Goal: Find specific fact: Find contact information

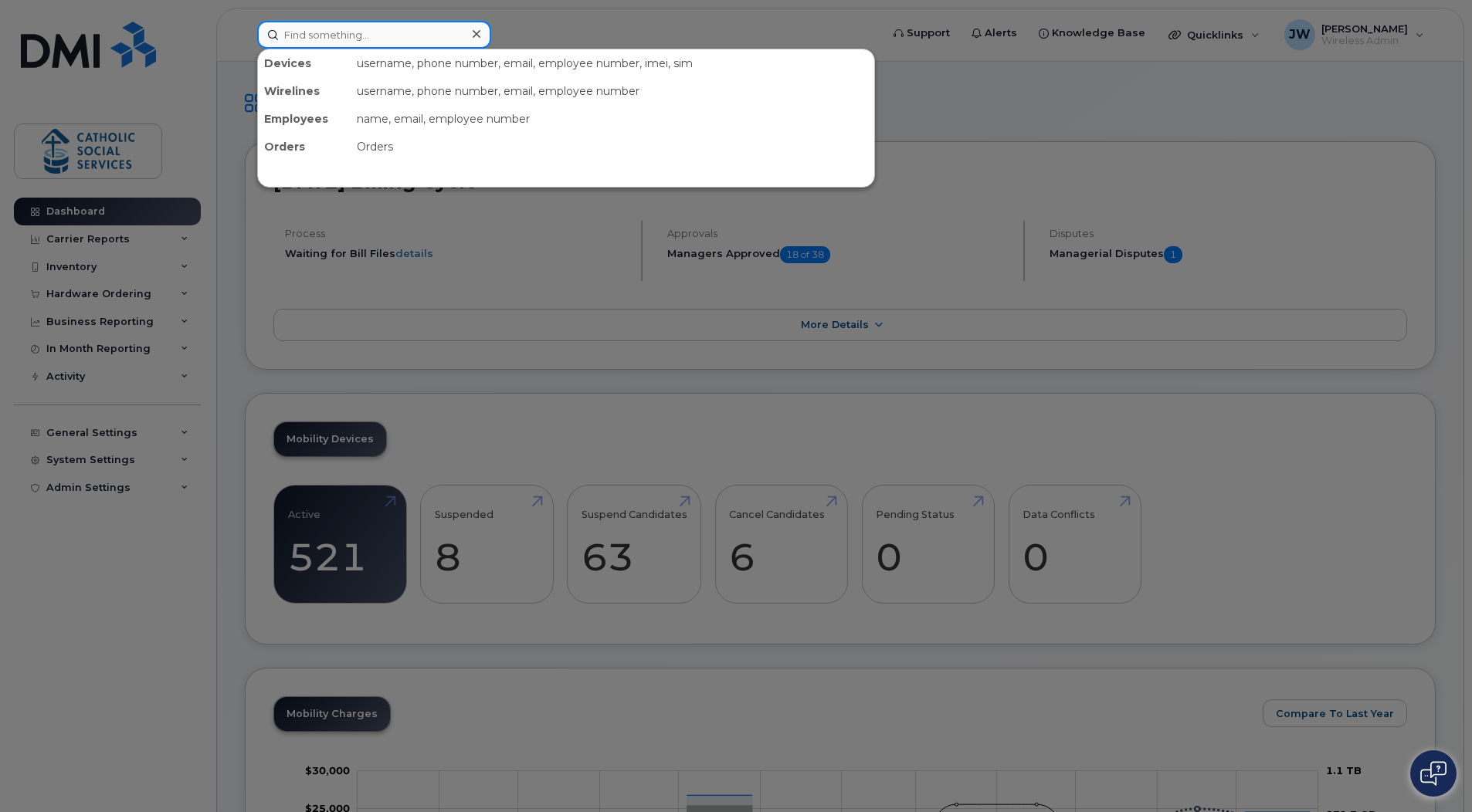
click at [388, 24] on input at bounding box center [374, 35] width 234 height 28
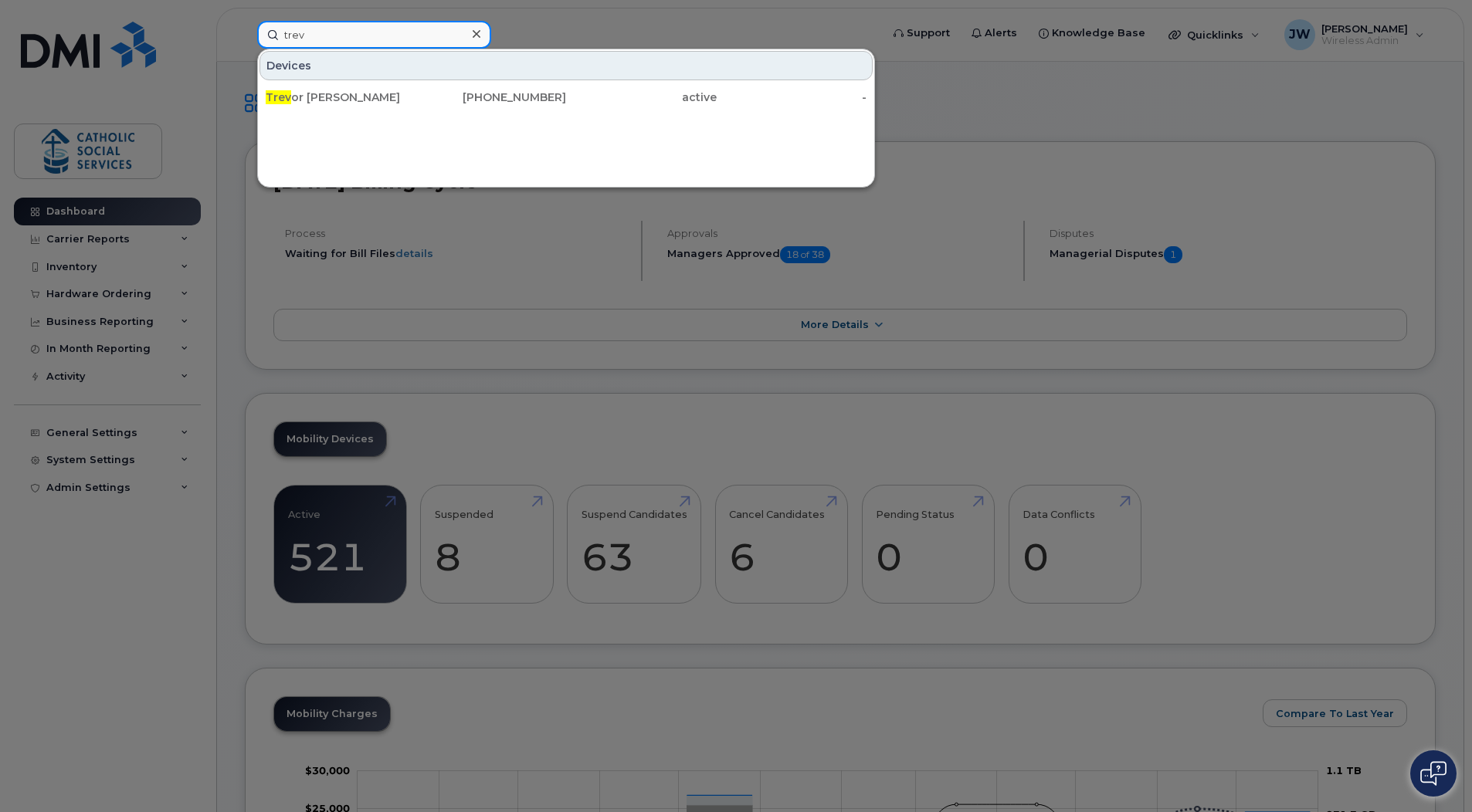
type input "trev"
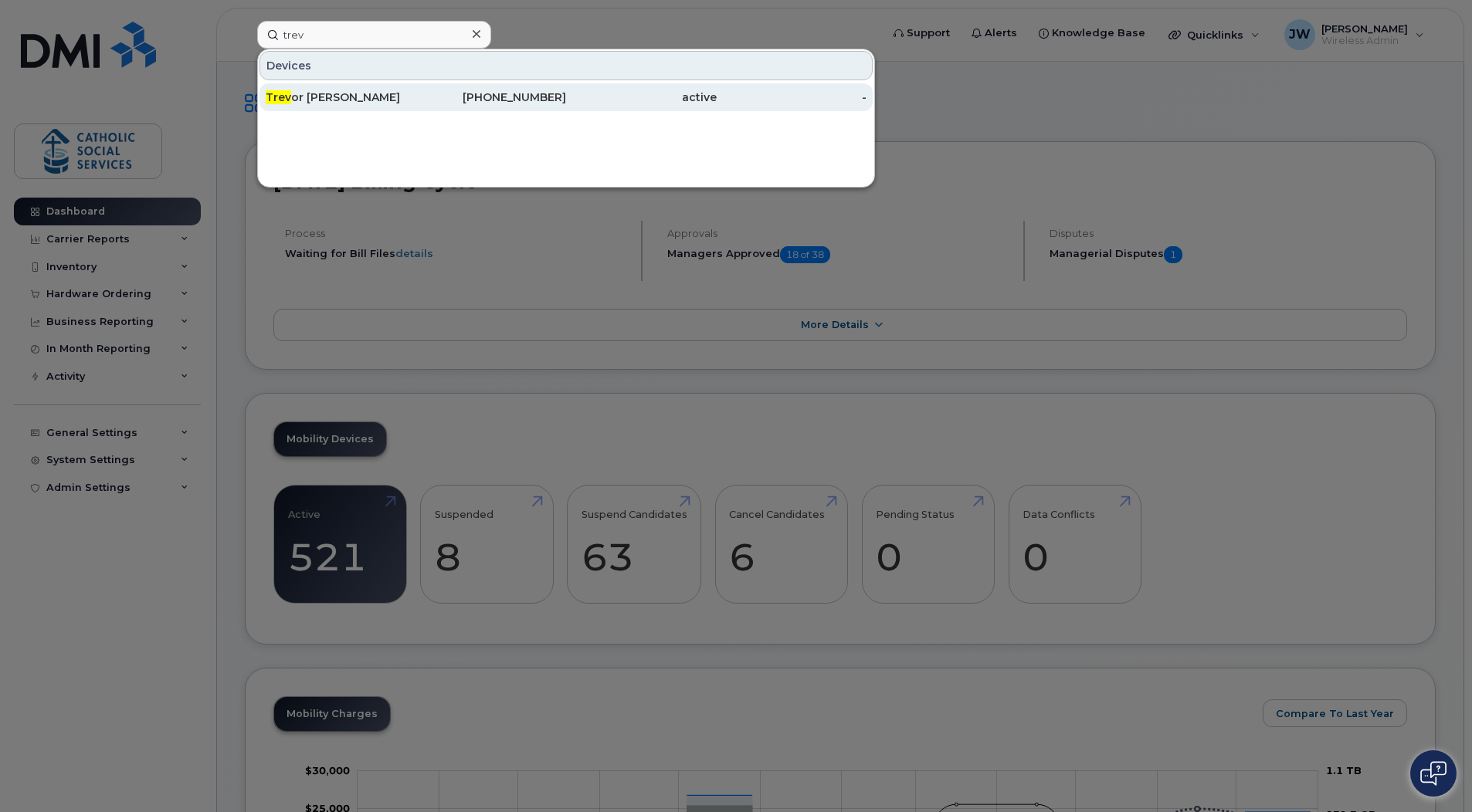
click at [328, 94] on div "Trev or Mireau" at bounding box center [341, 97] width 151 height 15
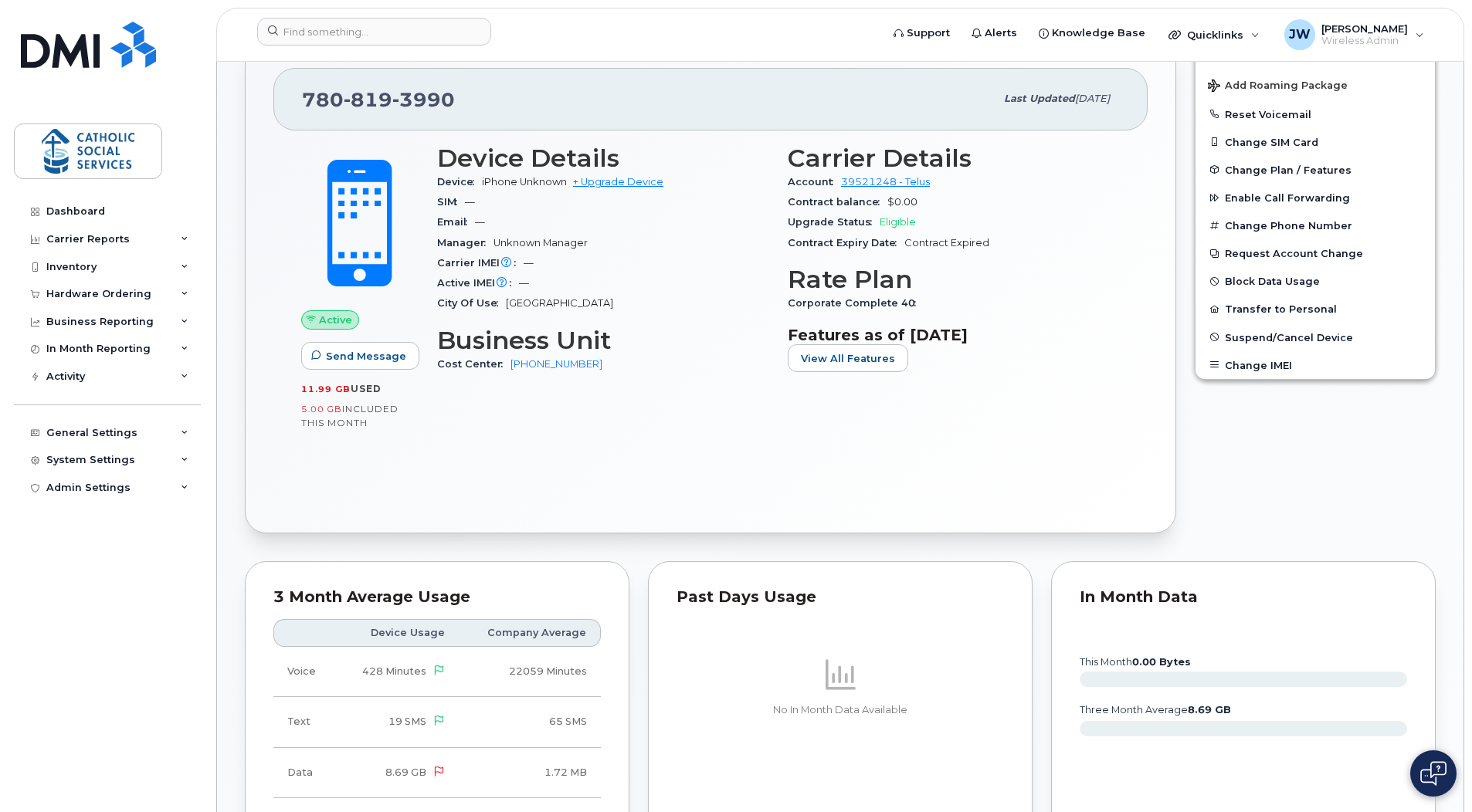
scroll to position [154, 0]
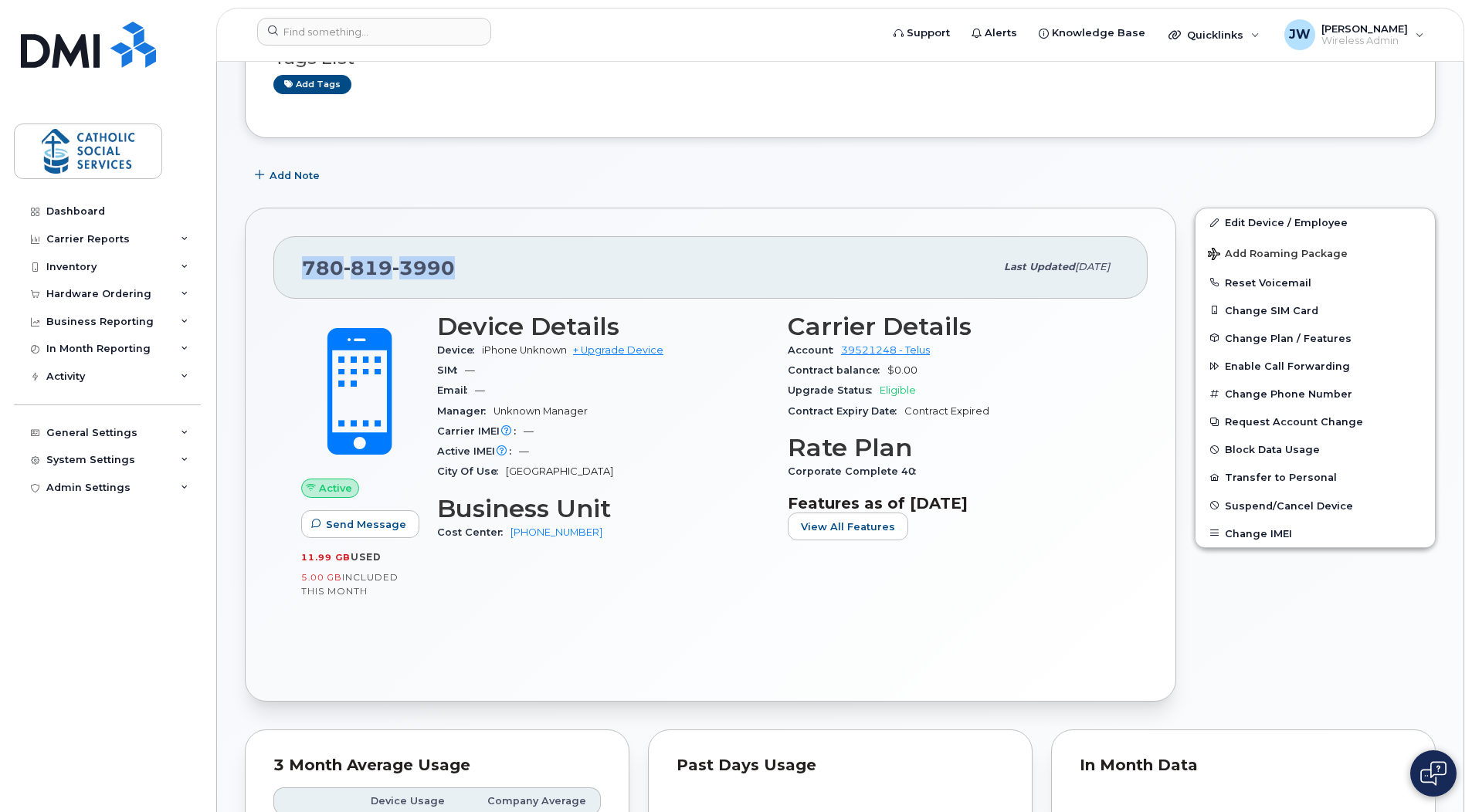
drag, startPoint x: 456, startPoint y: 264, endPoint x: 301, endPoint y: 268, distance: 155.1
click at [301, 268] on div "[PHONE_NUMBER] Last updated [DATE]" at bounding box center [710, 267] width 874 height 62
copy span "[PHONE_NUMBER]"
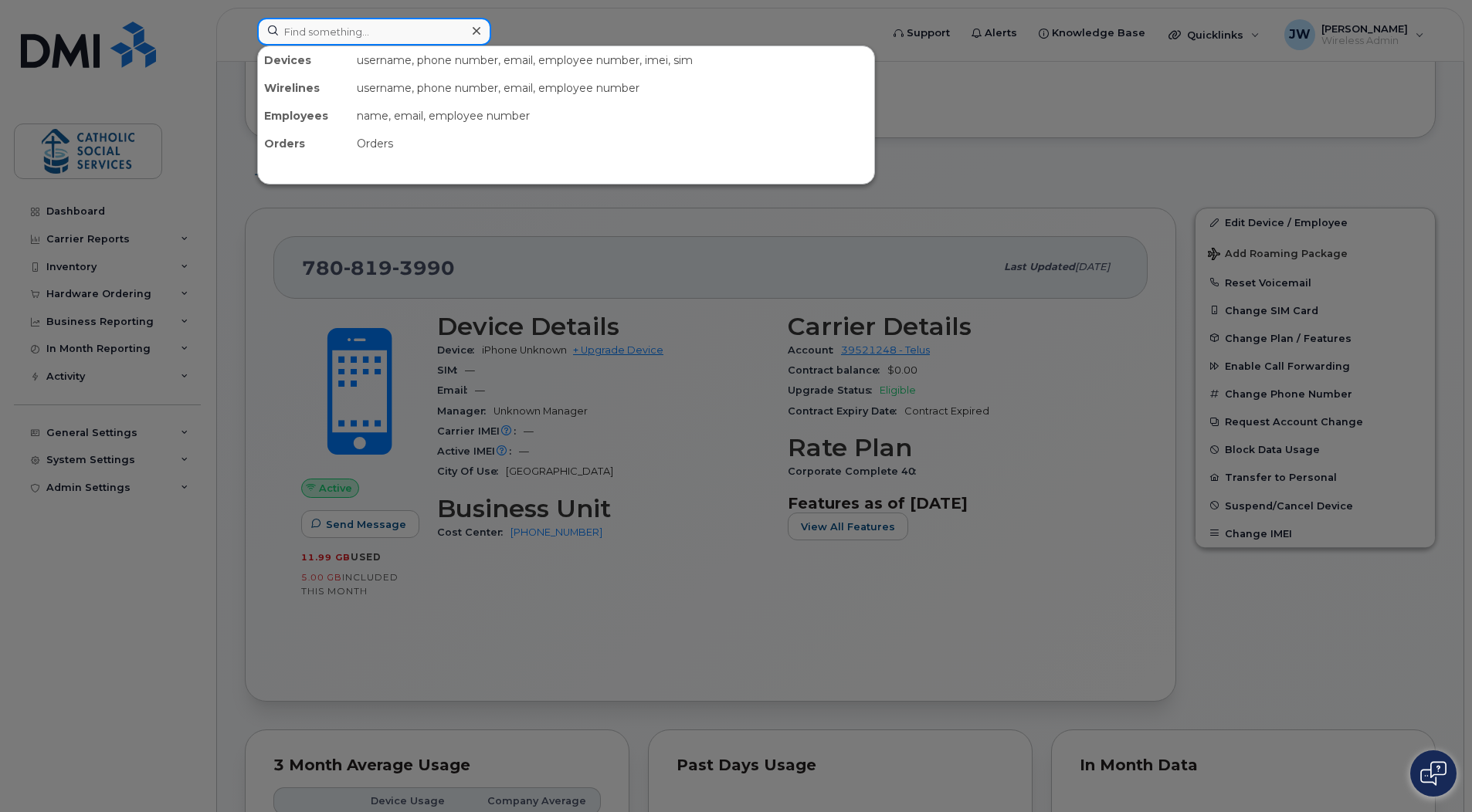
click at [376, 34] on input at bounding box center [374, 32] width 234 height 28
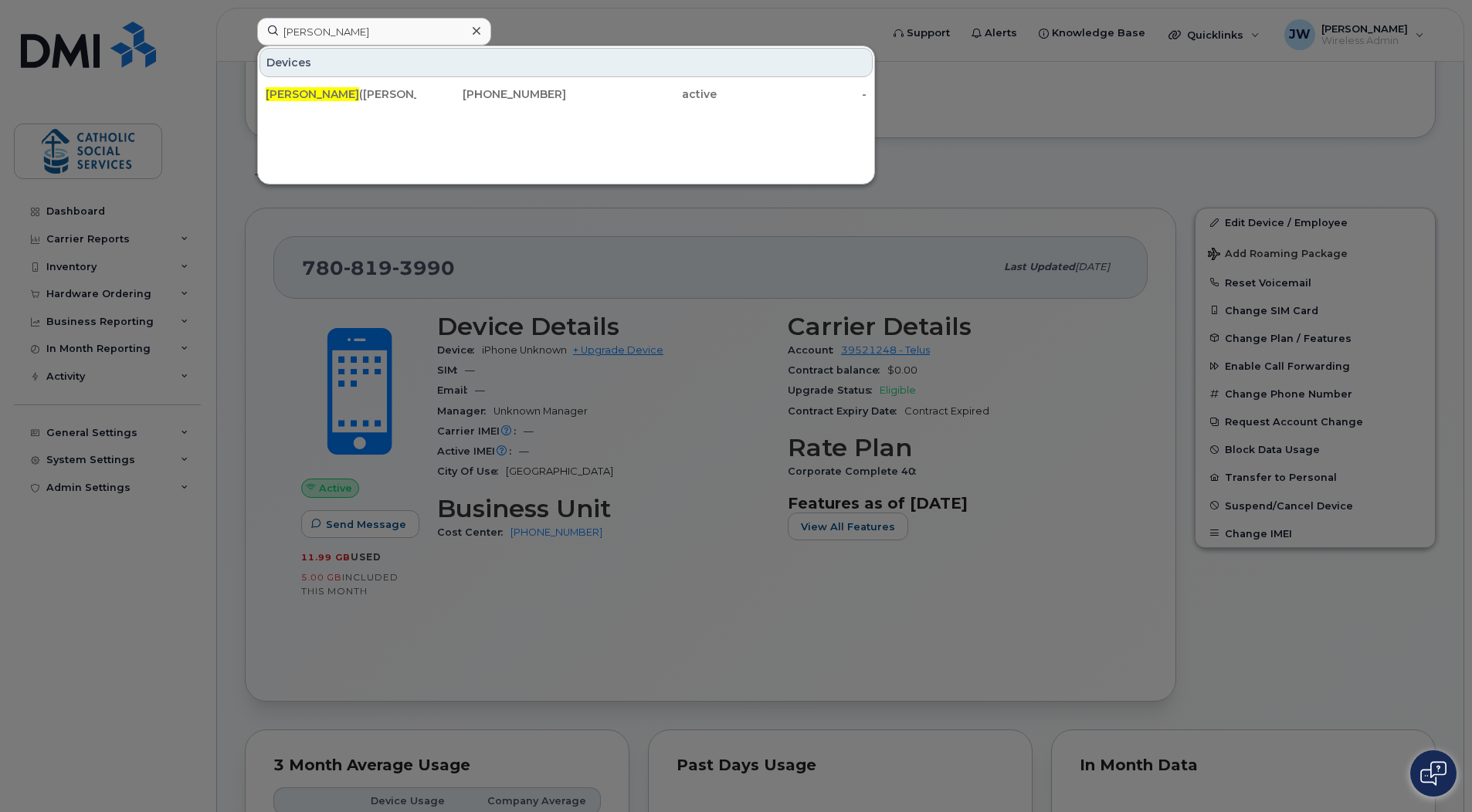
drag, startPoint x: 742, startPoint y: 335, endPoint x: 648, endPoint y: 275, distance: 111.5
click at [742, 335] on div at bounding box center [736, 406] width 1472 height 812
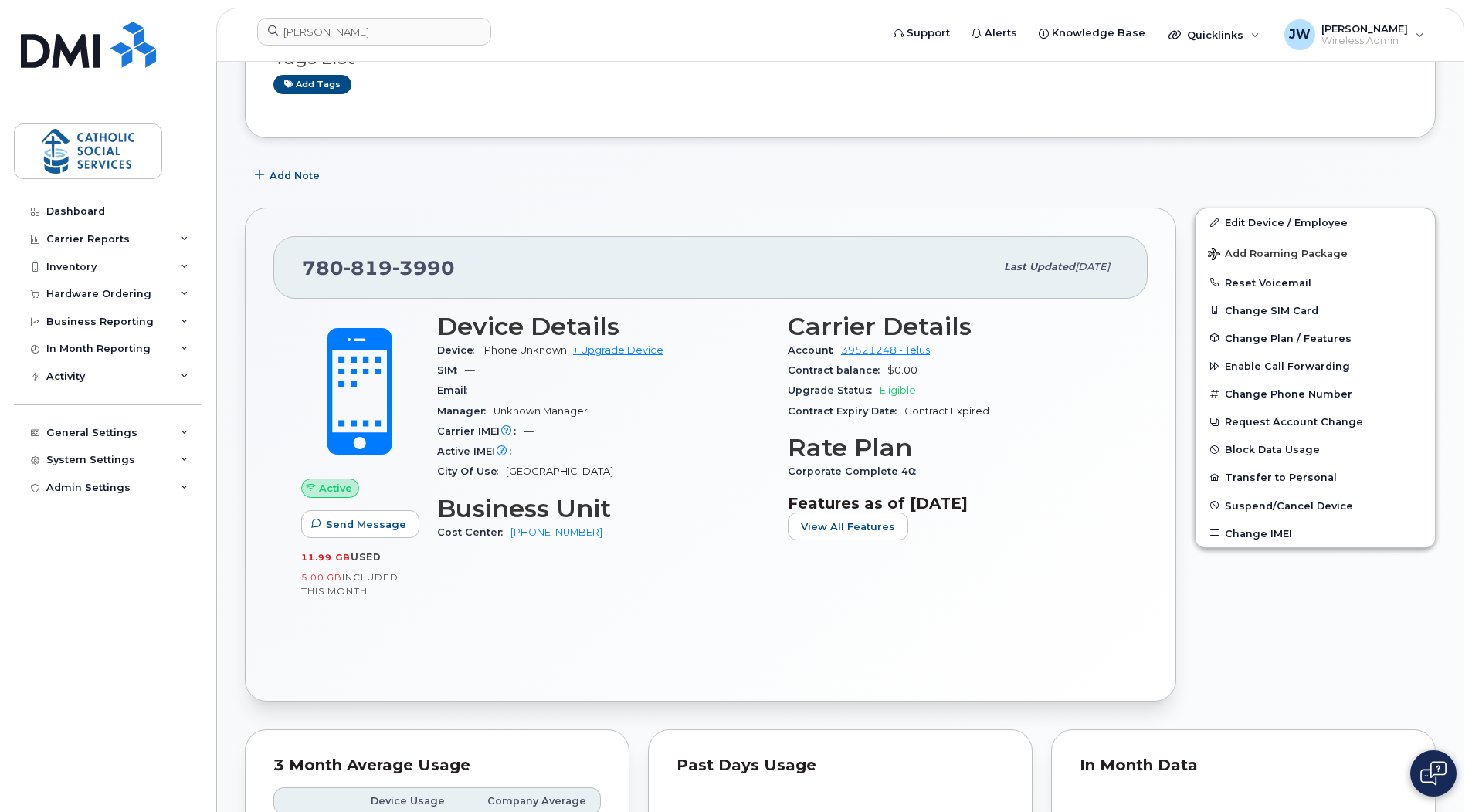
scroll to position [0, 0]
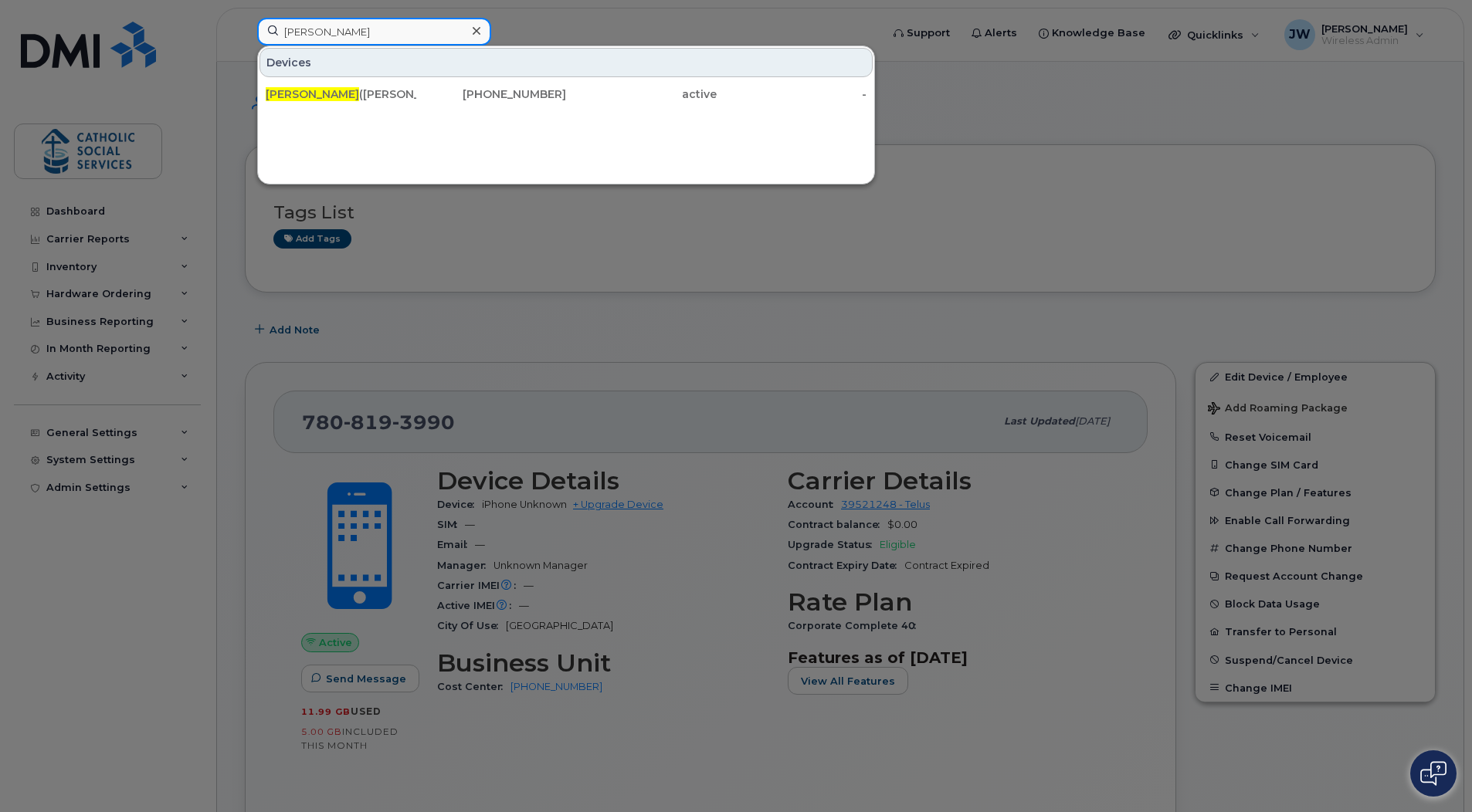
click at [350, 24] on input "[PERSON_NAME]" at bounding box center [374, 32] width 234 height 28
type input "[PERSON_NAME]"
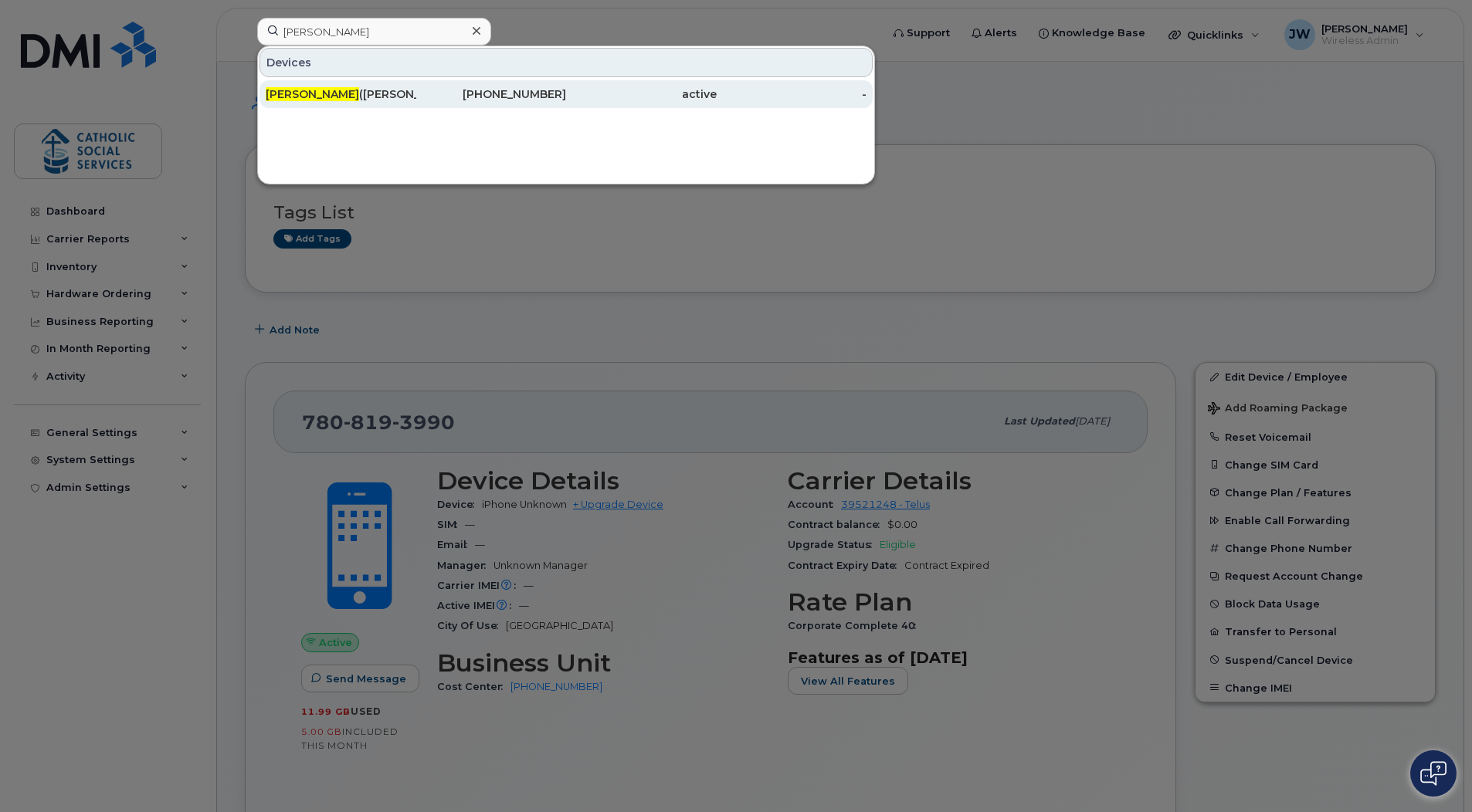
click at [300, 94] on span "[PERSON_NAME]" at bounding box center [312, 94] width 93 height 14
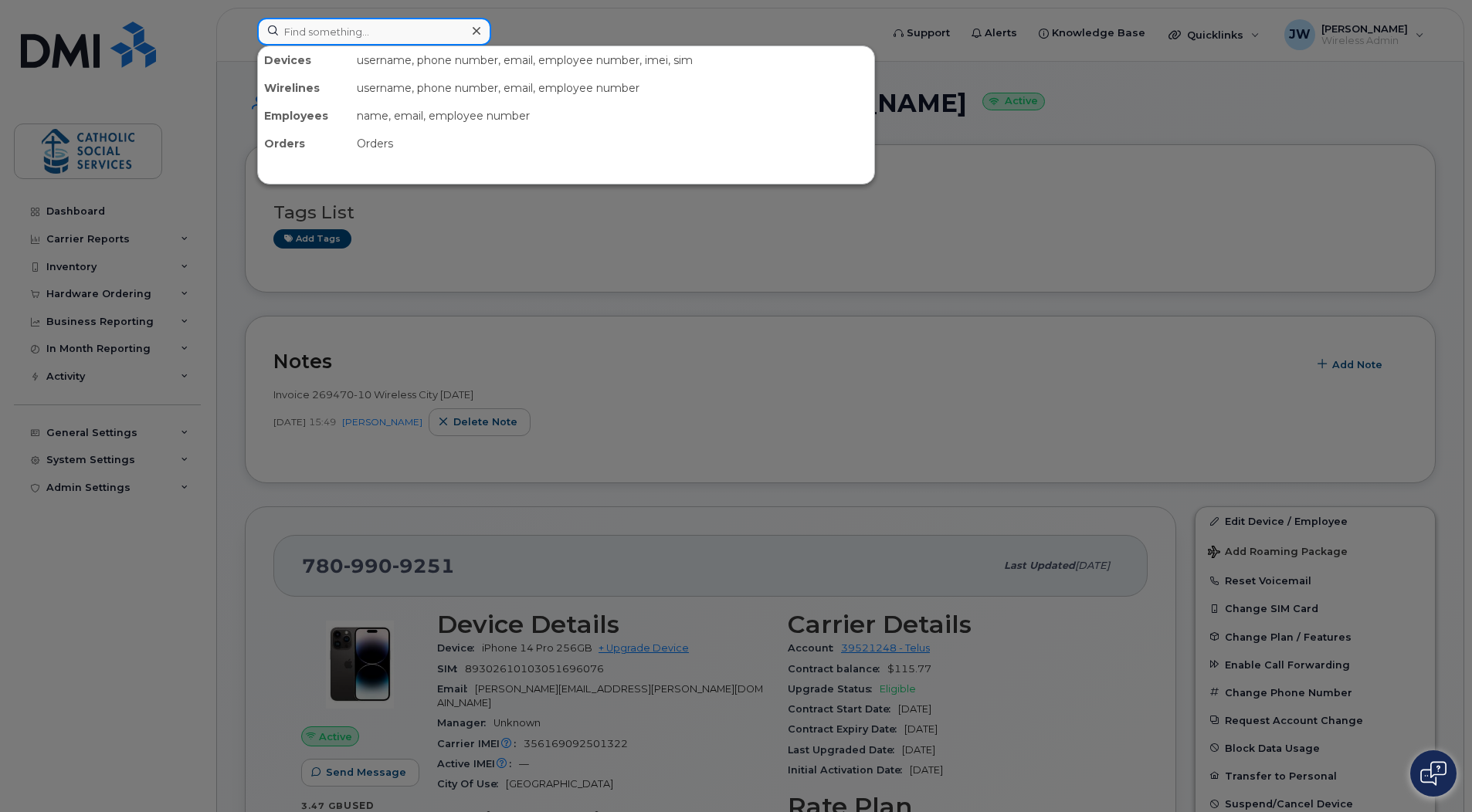
click at [342, 28] on input at bounding box center [374, 32] width 234 height 28
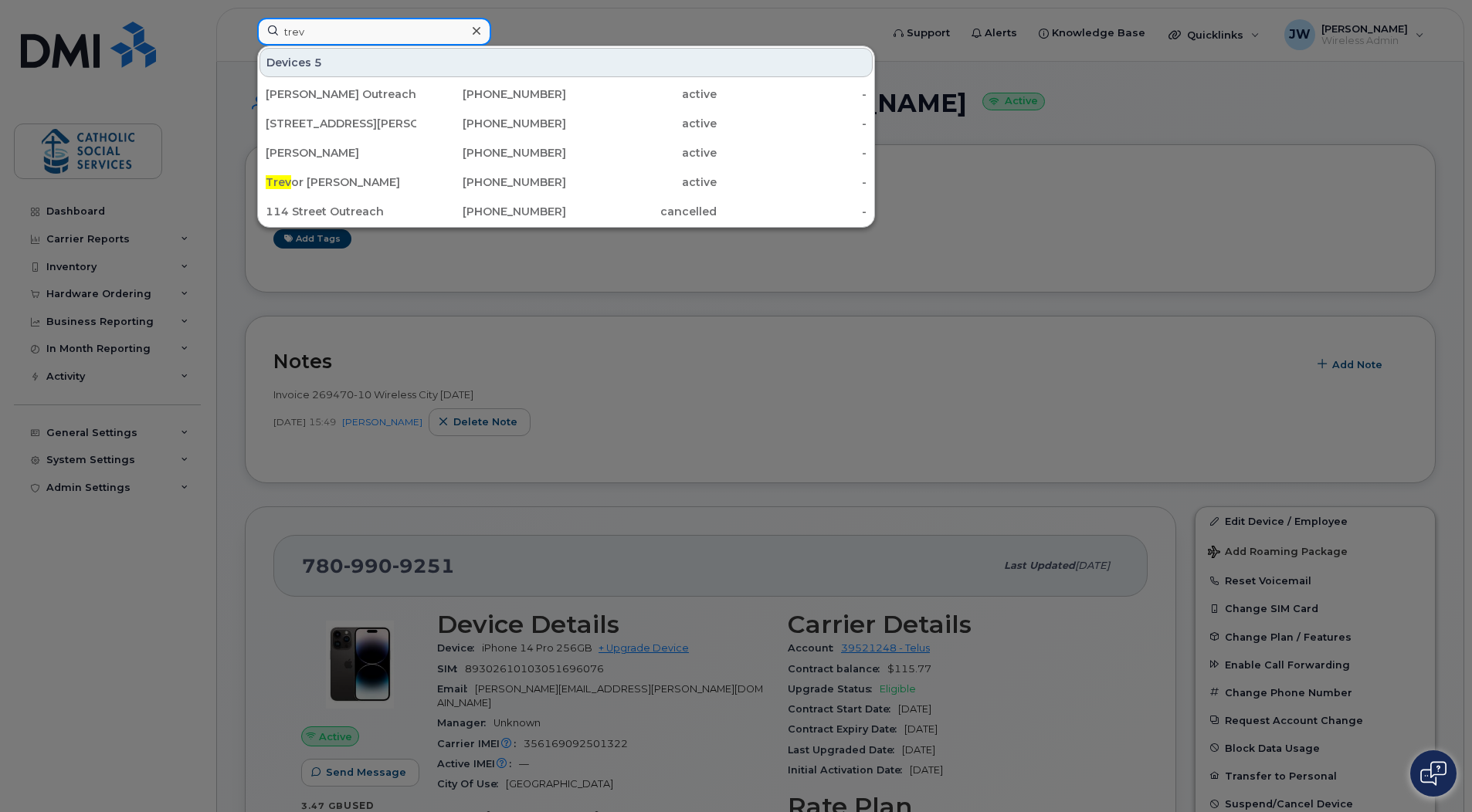
type input "trev"
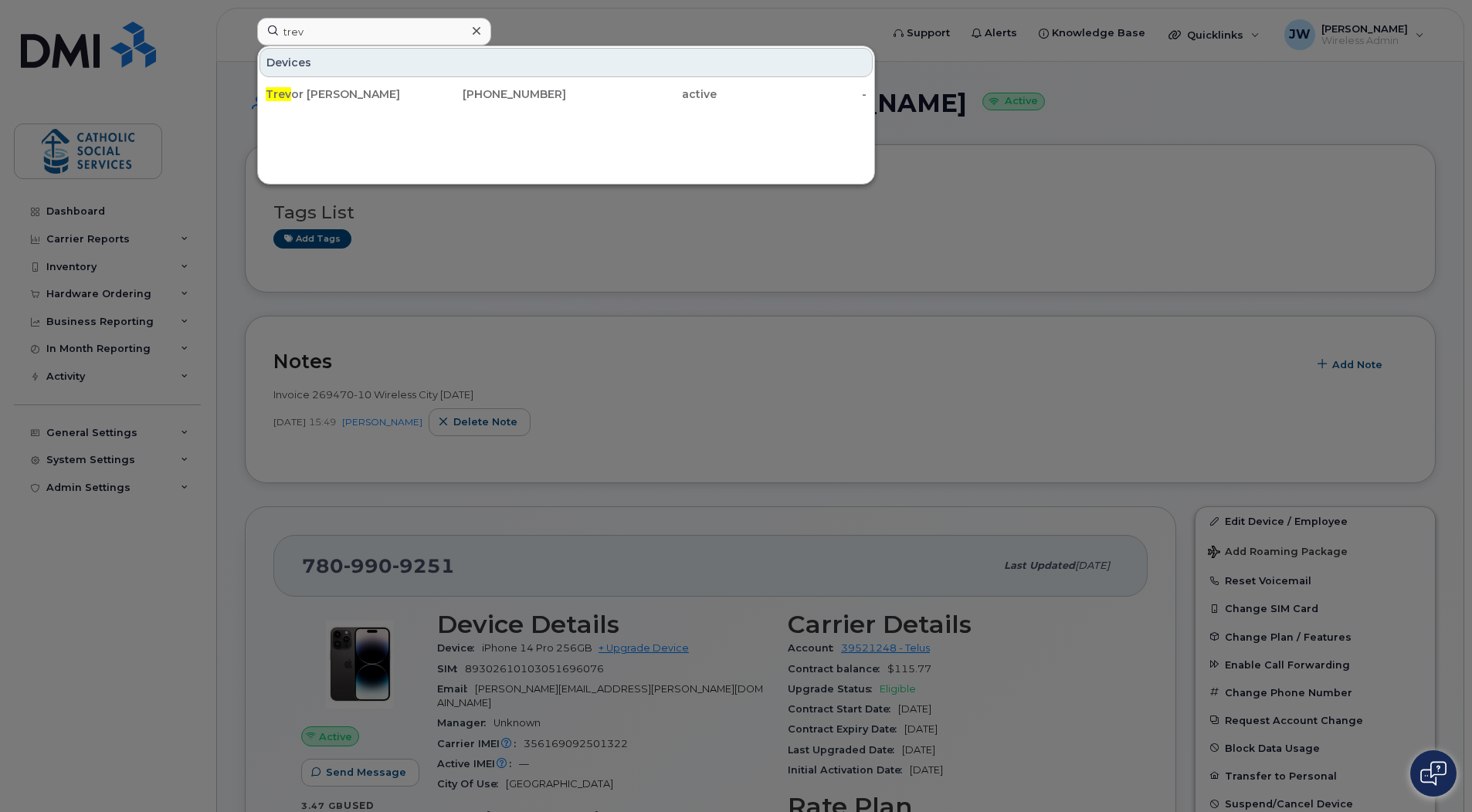
click at [725, 243] on div at bounding box center [736, 406] width 1472 height 812
click at [348, 40] on input "trev" at bounding box center [374, 32] width 234 height 28
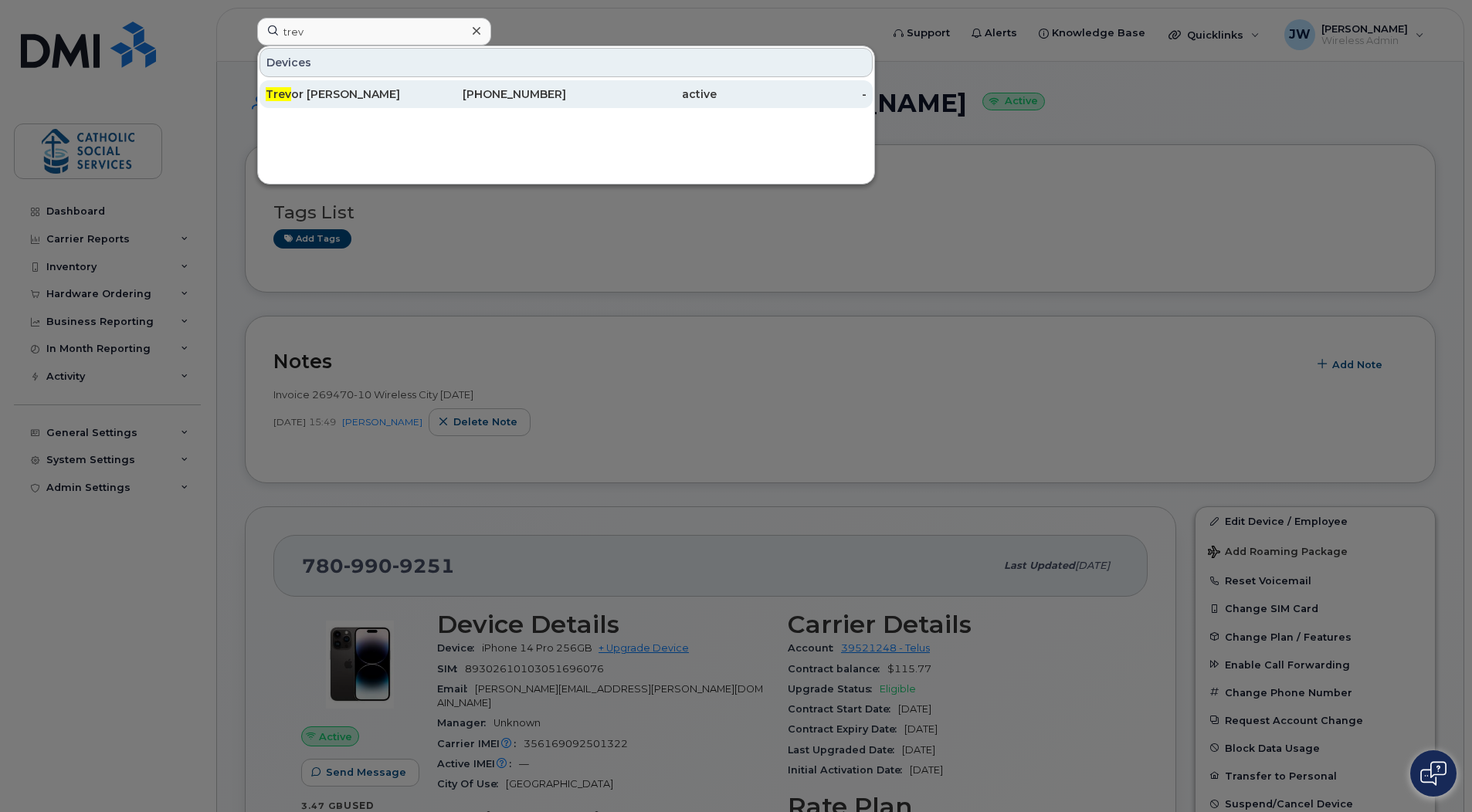
click at [321, 91] on div "Trev or Mireau" at bounding box center [341, 94] width 151 height 15
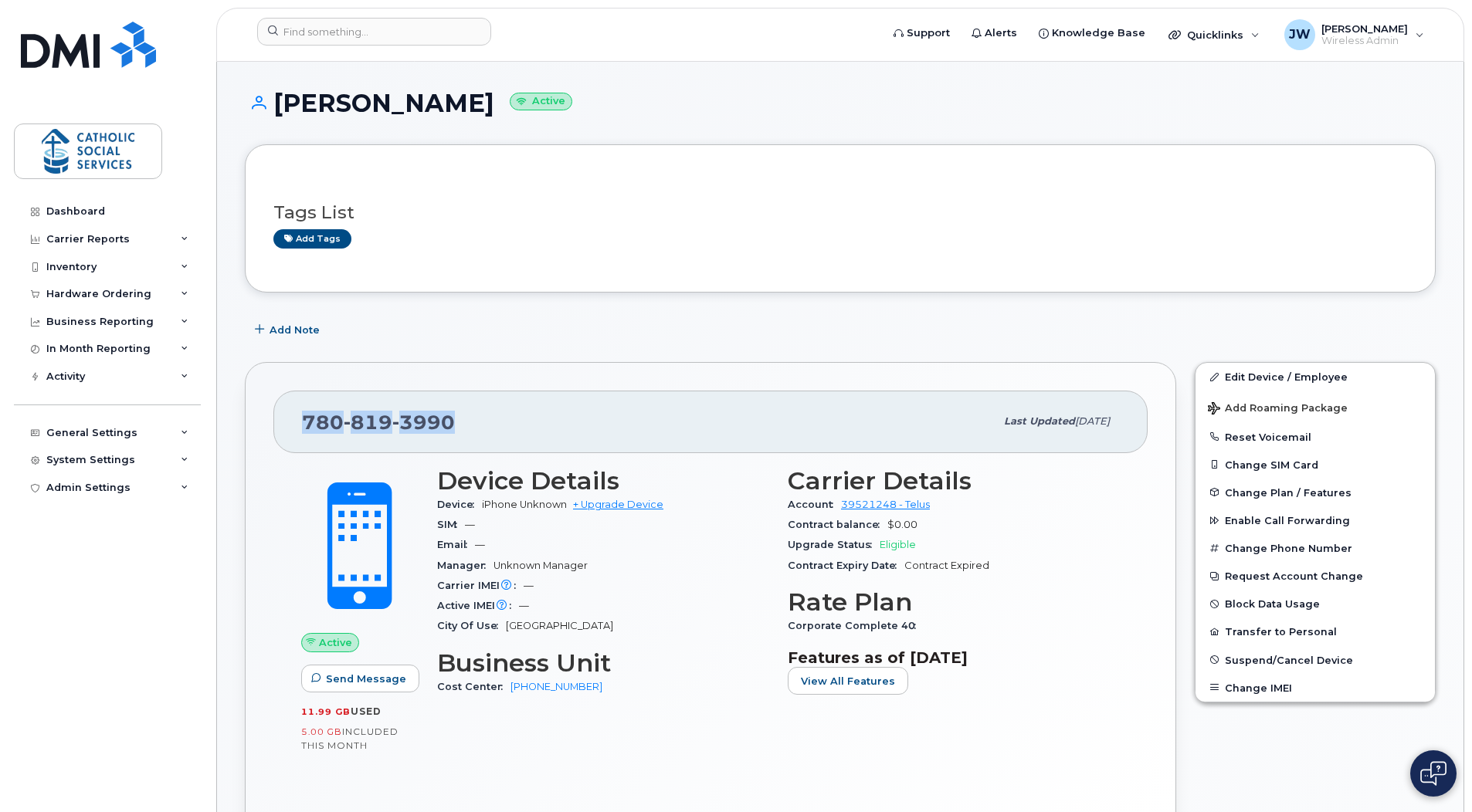
drag, startPoint x: 458, startPoint y: 420, endPoint x: 298, endPoint y: 423, distance: 160.0
click at [298, 423] on div "[PHONE_NUMBER] Last updated [DATE]" at bounding box center [710, 422] width 874 height 62
copy span "[PHONE_NUMBER]"
